Goal: Information Seeking & Learning: Learn about a topic

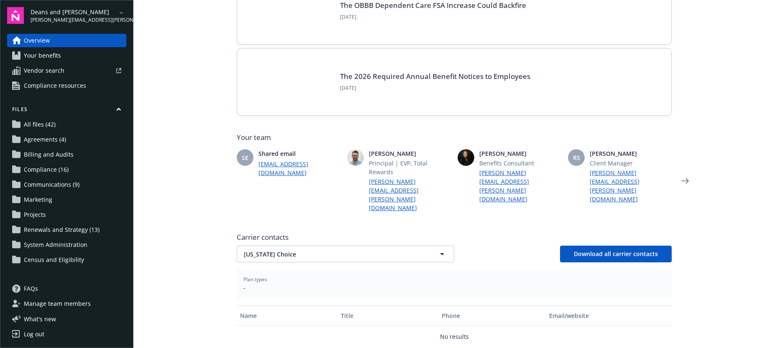
scroll to position [184, 0]
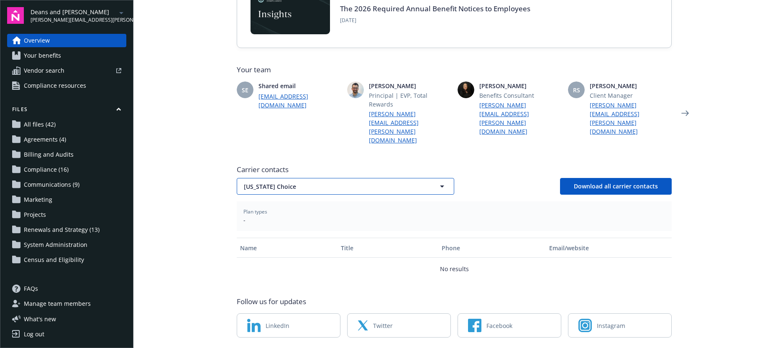
click at [297, 182] on span "[US_STATE] Choice" at bounding box center [331, 186] width 174 height 9
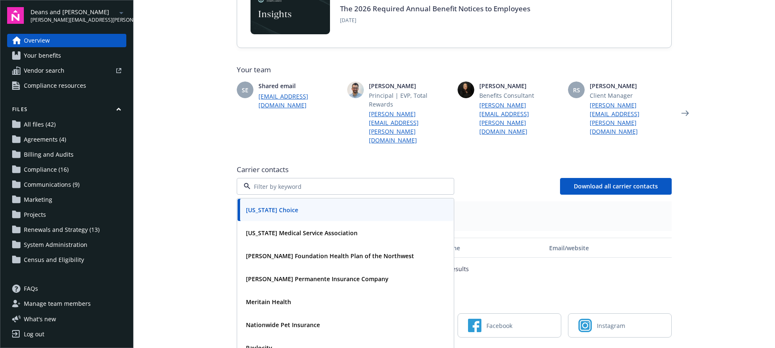
click at [66, 62] on div "Overview Your benefits Vendor search Compliance resources" at bounding box center [66, 63] width 119 height 59
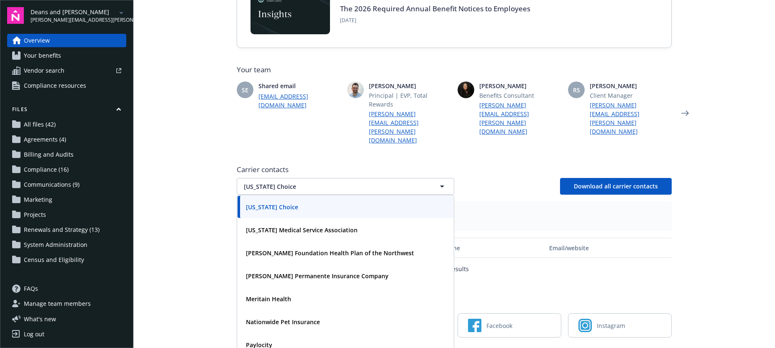
click at [65, 59] on link "Your benefits" at bounding box center [66, 55] width 119 height 13
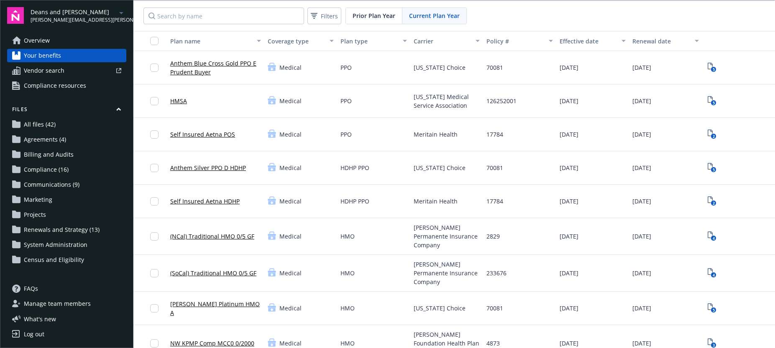
click at [434, 210] on div "Meritain Health" at bounding box center [446, 201] width 73 height 33
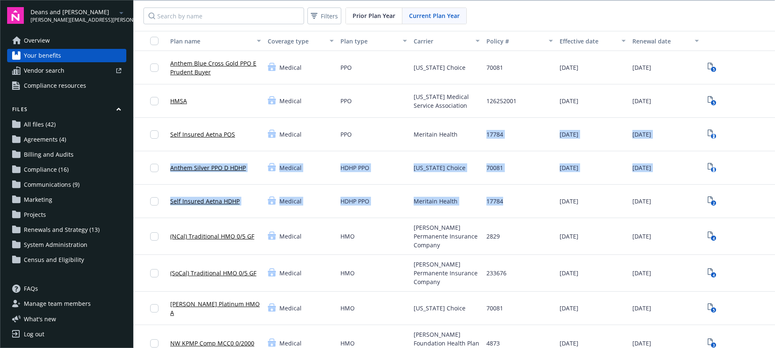
drag, startPoint x: 420, startPoint y: 146, endPoint x: 485, endPoint y: 215, distance: 94.7
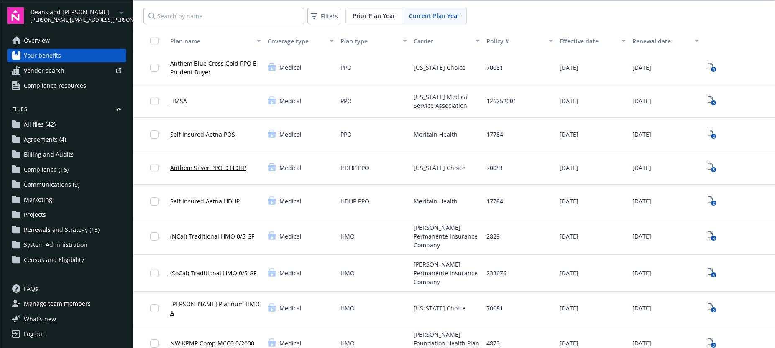
click at [485, 214] on div "17784" at bounding box center [519, 201] width 73 height 33
